Goal: Information Seeking & Learning: Learn about a topic

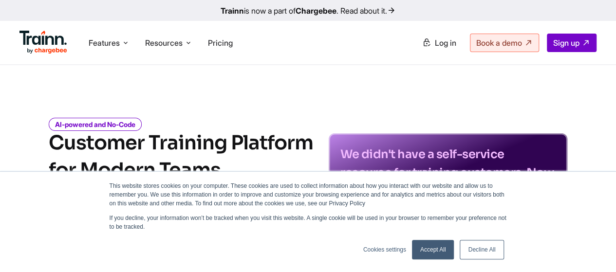
click at [442, 250] on link "Accept All" at bounding box center [433, 249] width 42 height 19
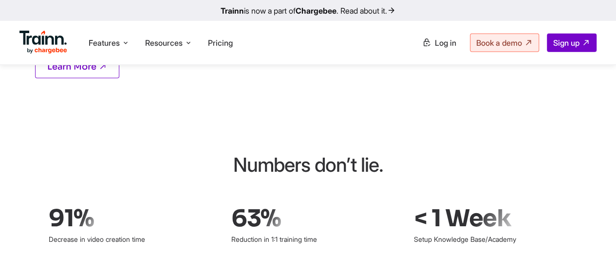
scroll to position [1623, 0]
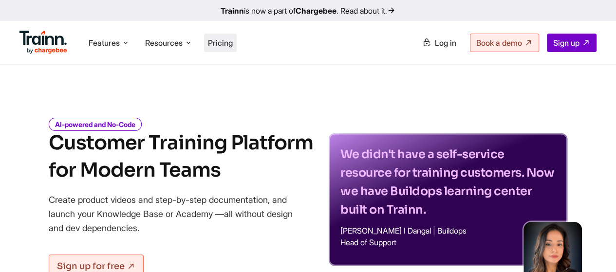
click at [221, 40] on span "Pricing" at bounding box center [220, 43] width 25 height 10
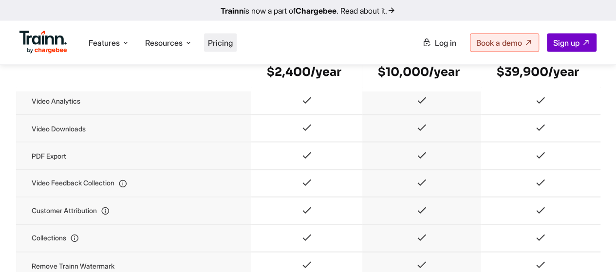
scroll to position [1298, 0]
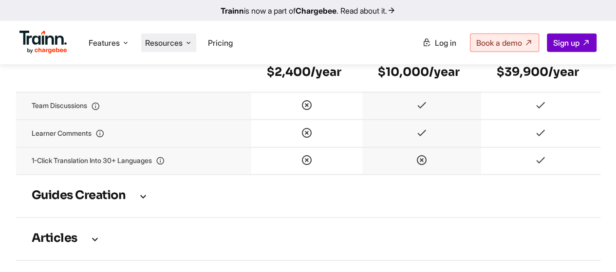
click at [187, 44] on icon at bounding box center [189, 43] width 8 height 10
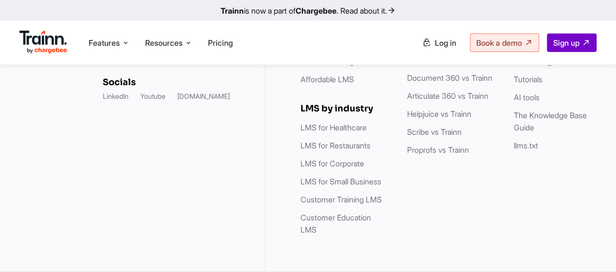
scroll to position [3152, 0]
click at [183, 46] on span "Resources" at bounding box center [163, 42] width 37 height 11
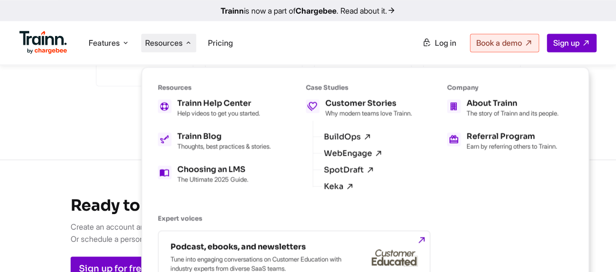
scroll to position [2685, 0]
